Goal: Task Accomplishment & Management: Manage account settings

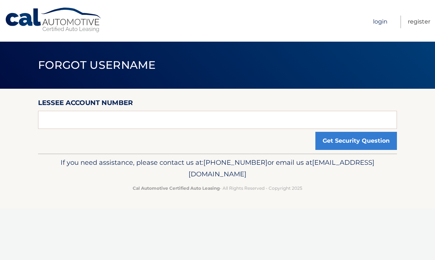
click at [382, 22] on link "Login" at bounding box center [380, 22] width 15 height 13
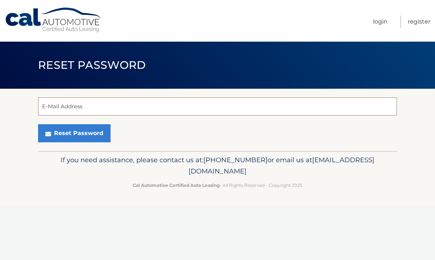
click at [73, 110] on input "E-Mail Address" at bounding box center [217, 107] width 359 height 18
type input "[EMAIL_ADDRESS][DOMAIN_NAME]"
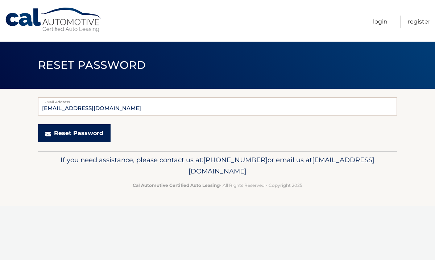
click at [66, 136] on button "Reset Password" at bounding box center [74, 133] width 73 height 18
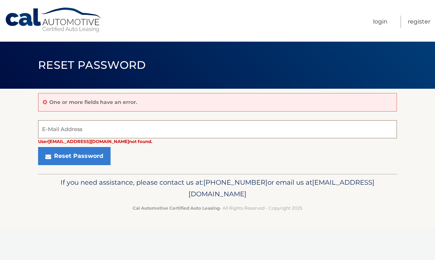
click at [67, 128] on input "E-Mail Address" at bounding box center [217, 129] width 359 height 18
type input "[EMAIL_ADDRESS][DOMAIN_NAME]"
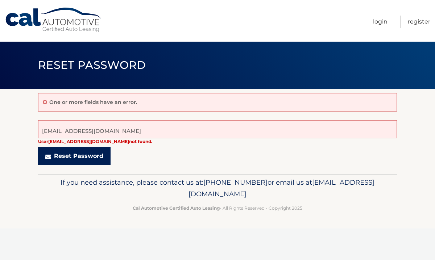
click at [71, 156] on button "Reset Password" at bounding box center [74, 156] width 73 height 18
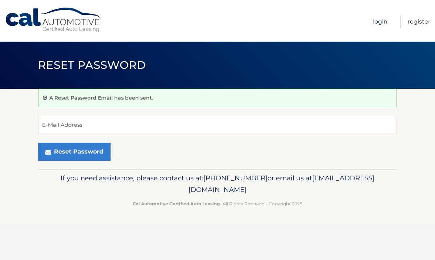
click at [377, 25] on link "Login" at bounding box center [380, 22] width 15 height 13
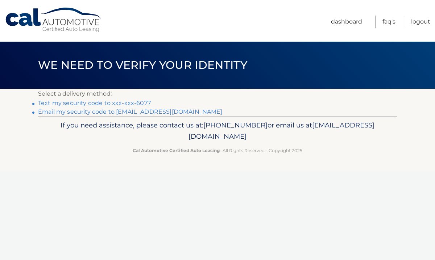
click at [119, 102] on link "Text my security code to xxx-xxx-6077" at bounding box center [94, 103] width 113 height 7
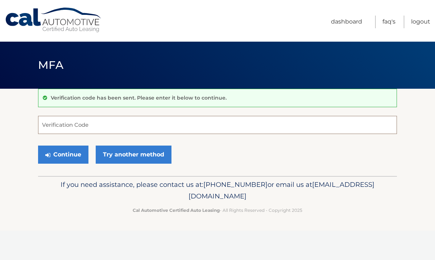
click at [73, 123] on input "Verification Code" at bounding box center [217, 125] width 359 height 18
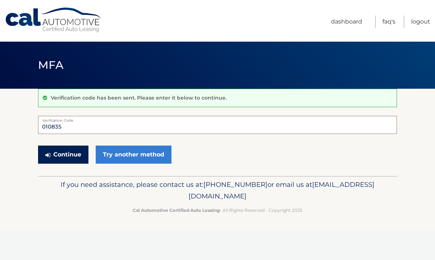
type input "010835"
click at [62, 156] on button "Continue" at bounding box center [63, 155] width 50 height 18
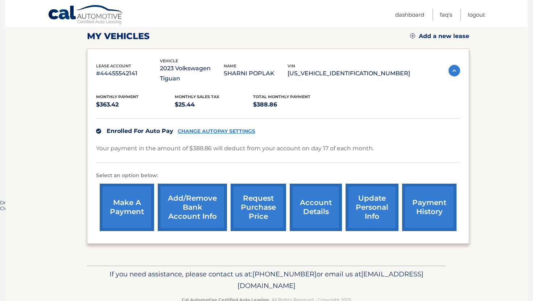
scroll to position [111, 0]
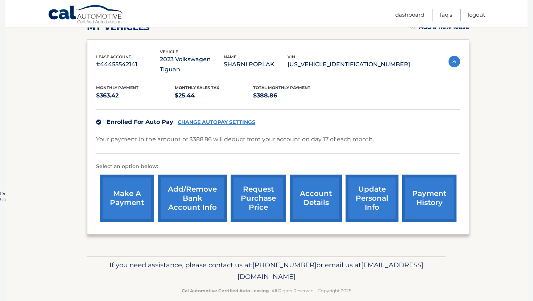
click at [321, 184] on link "account details" at bounding box center [316, 199] width 52 height 48
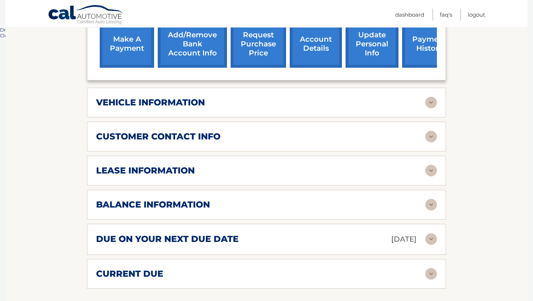
scroll to position [276, 0]
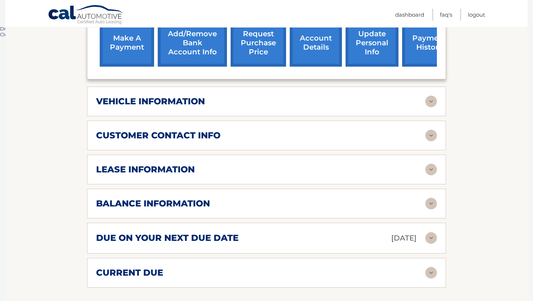
click at [435, 199] on img at bounding box center [431, 204] width 12 height 12
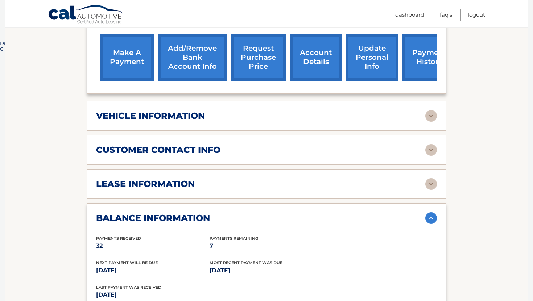
scroll to position [247, 0]
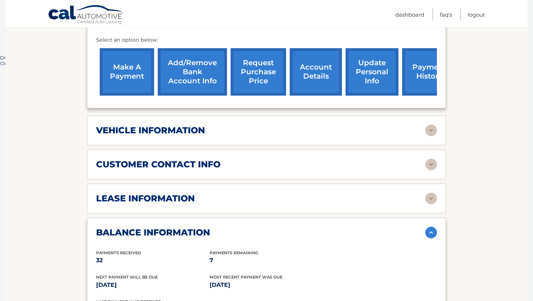
click at [429, 199] on img at bounding box center [431, 199] width 12 height 12
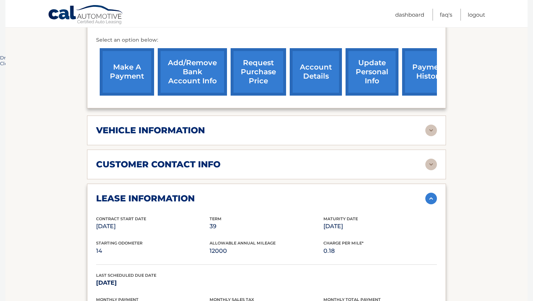
click at [431, 166] on img at bounding box center [431, 165] width 12 height 12
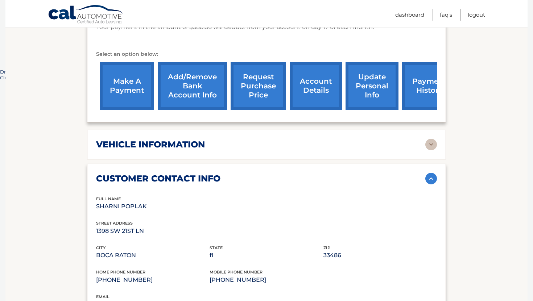
scroll to position [232, 0]
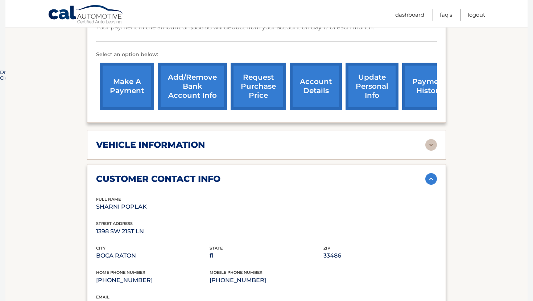
click at [433, 146] on img at bounding box center [431, 145] width 12 height 12
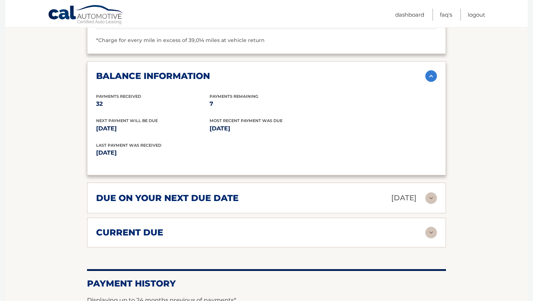
scroll to position [856, 0]
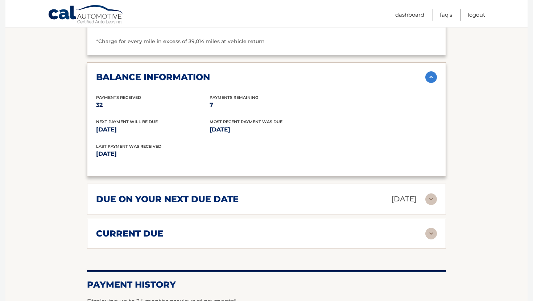
click at [433, 194] on img at bounding box center [431, 200] width 12 height 12
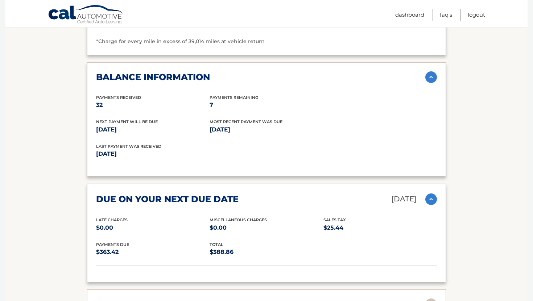
click at [433, 194] on img at bounding box center [431, 200] width 12 height 12
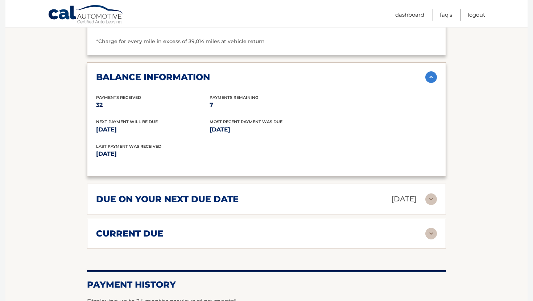
click at [430, 229] on img at bounding box center [431, 234] width 12 height 12
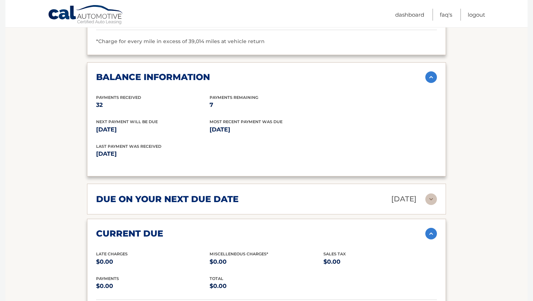
click at [430, 230] on img at bounding box center [431, 234] width 12 height 12
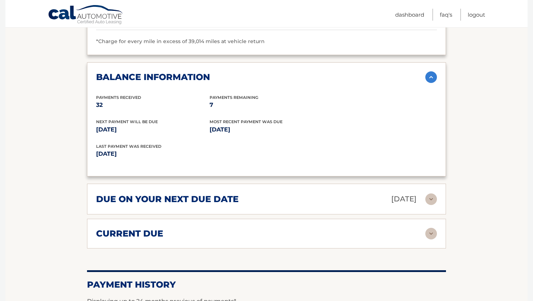
click at [428, 76] on img at bounding box center [431, 77] width 12 height 12
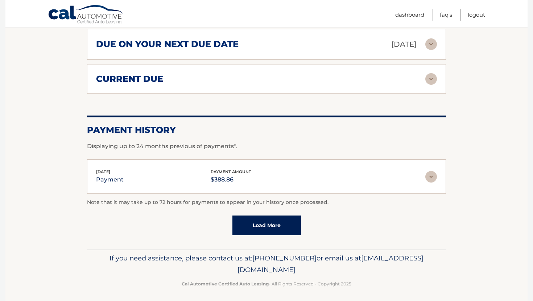
scroll to position [924, 0]
click at [270, 223] on link "Load More" at bounding box center [266, 225] width 69 height 20
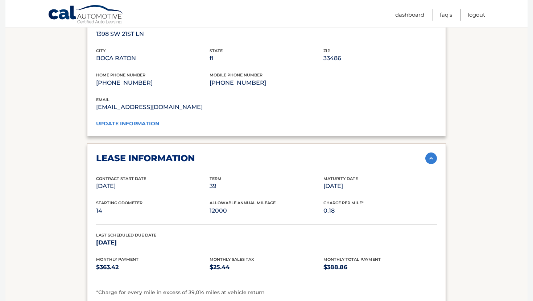
scroll to position [590, 0]
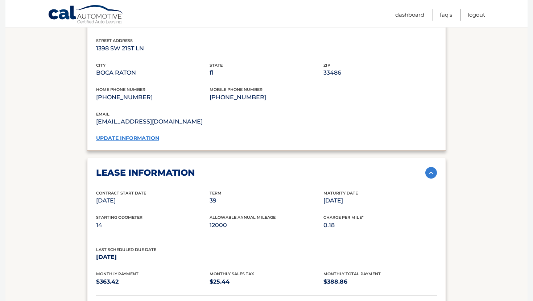
click at [433, 171] on img at bounding box center [431, 173] width 12 height 12
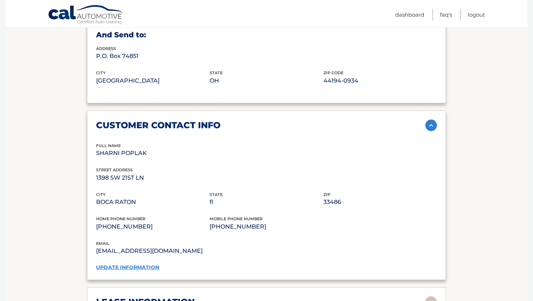
scroll to position [460, 0]
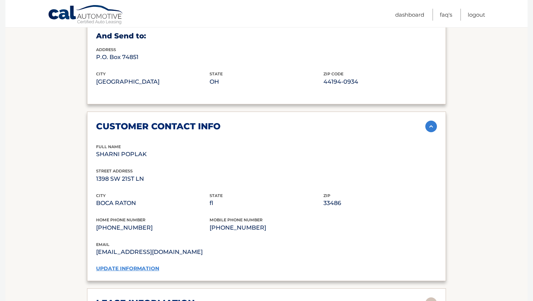
click at [432, 125] on img at bounding box center [431, 127] width 12 height 12
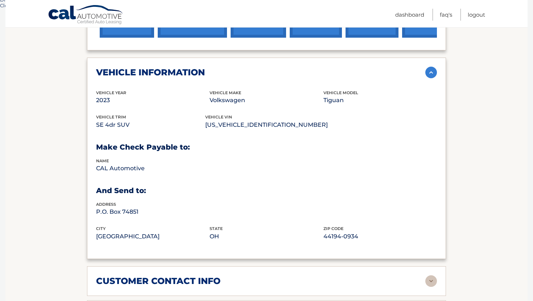
scroll to position [285, 0]
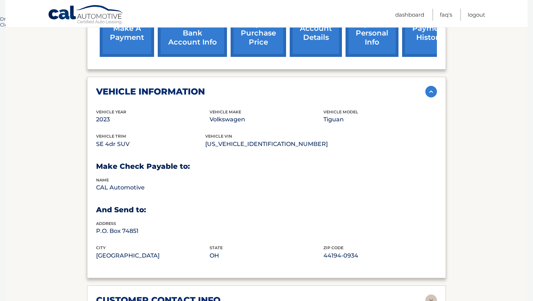
click at [432, 90] on img at bounding box center [431, 92] width 12 height 12
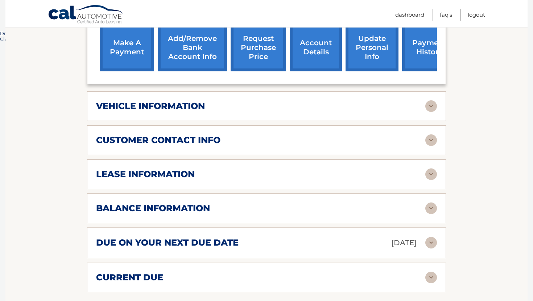
scroll to position [242, 0]
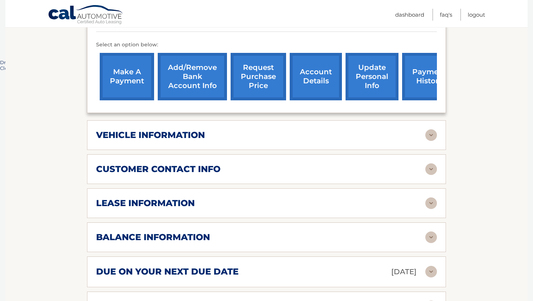
click at [259, 72] on link "request purchase price" at bounding box center [258, 77] width 55 height 48
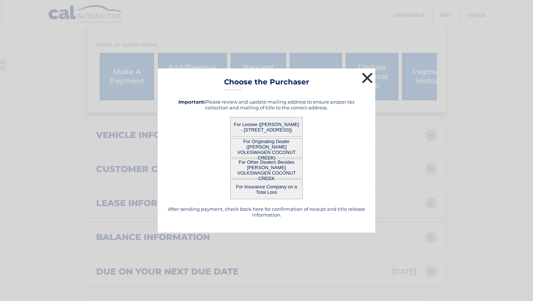
click at [367, 74] on button "×" at bounding box center [367, 78] width 15 height 15
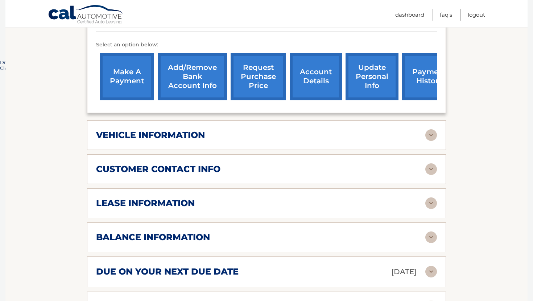
click at [316, 70] on link "account details" at bounding box center [316, 77] width 52 height 48
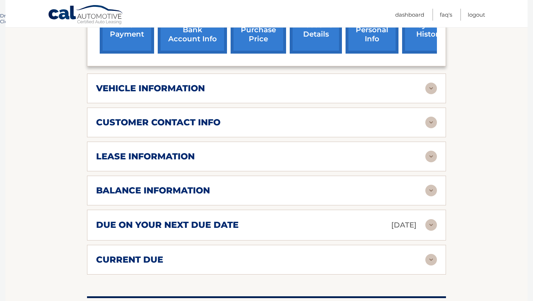
scroll to position [290, 0]
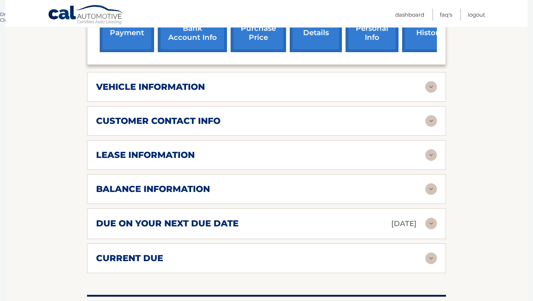
click at [430, 158] on img at bounding box center [431, 155] width 12 height 12
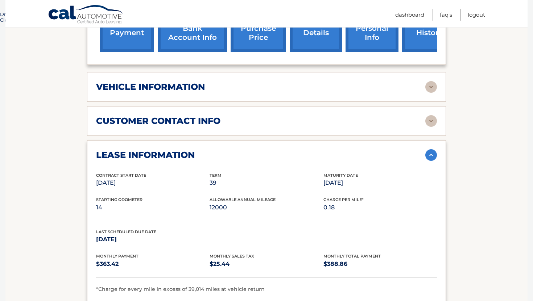
click at [430, 158] on img at bounding box center [431, 155] width 12 height 12
